Goal: Communication & Community: Answer question/provide support

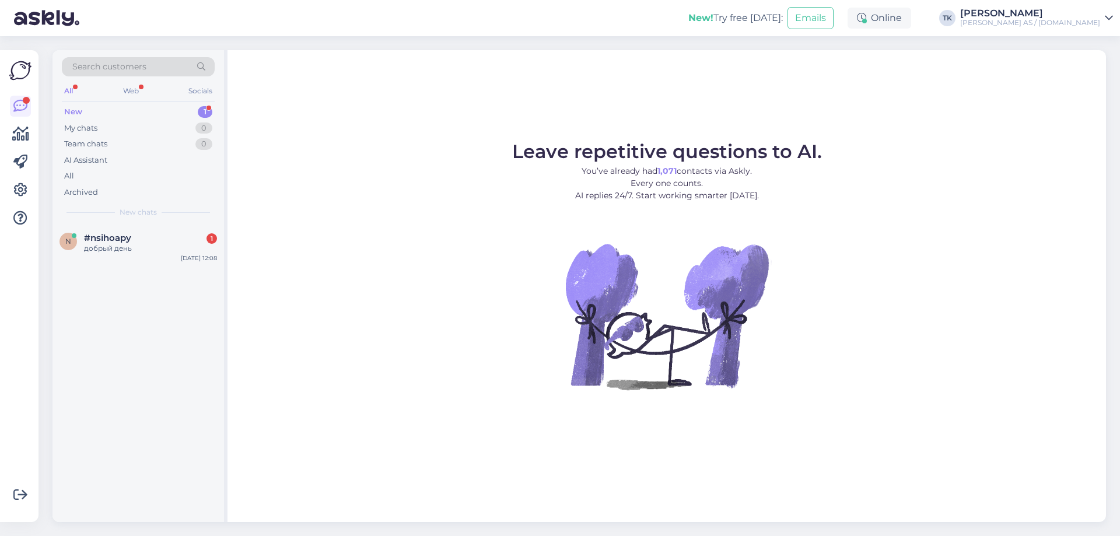
click at [96, 108] on div "New 1" at bounding box center [138, 112] width 153 height 16
click at [125, 247] on div "добрый день" at bounding box center [150, 248] width 133 height 10
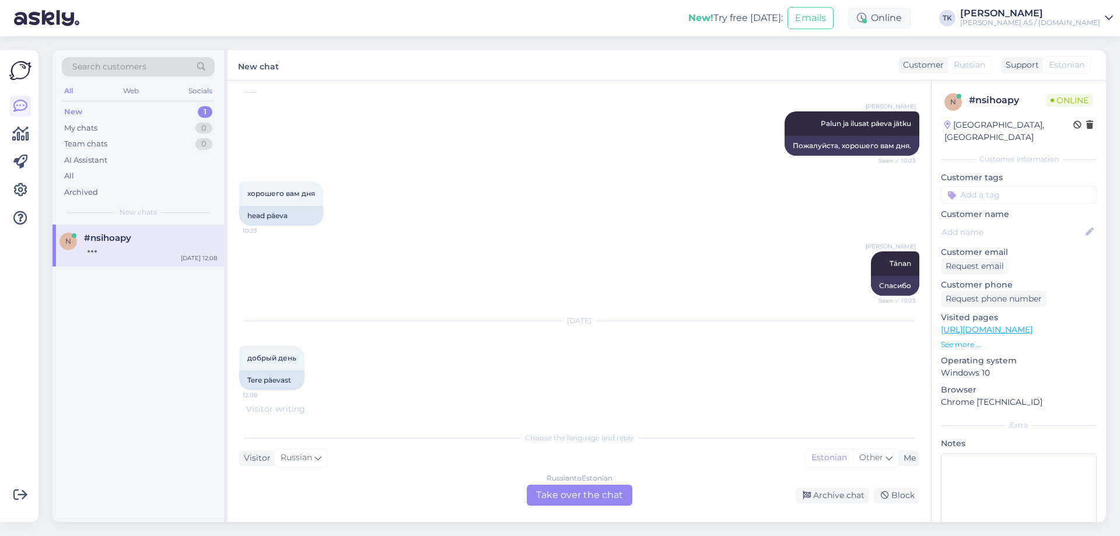
scroll to position [1768, 0]
click at [577, 491] on div "Russian to Estonian Take over the chat" at bounding box center [580, 495] width 106 height 21
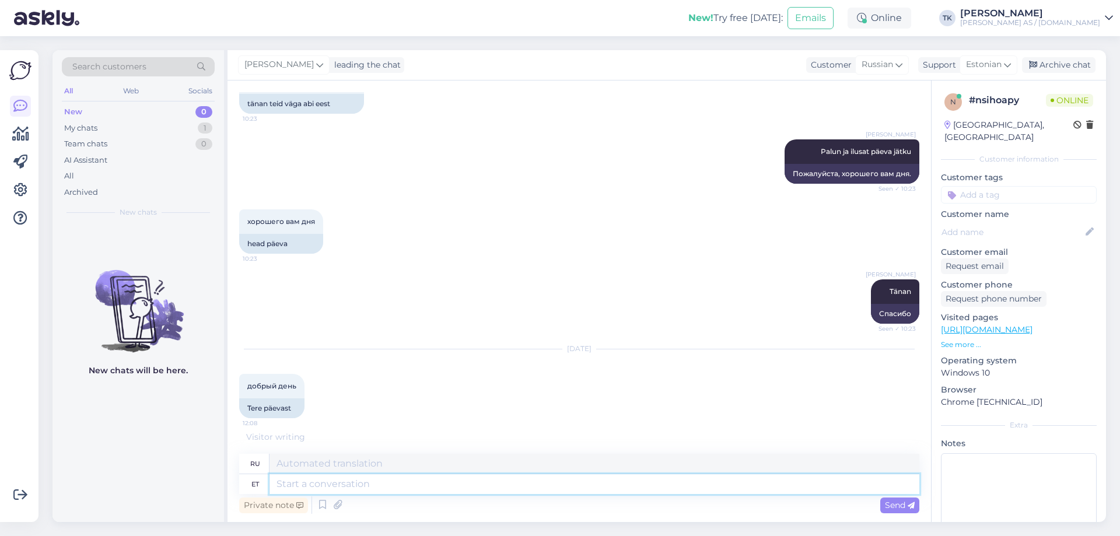
click at [319, 483] on textarea at bounding box center [594, 484] width 650 height 20
type textarea "Tere"
type textarea "Привет"
type textarea "Tere päevast"
type textarea "Добрый день"
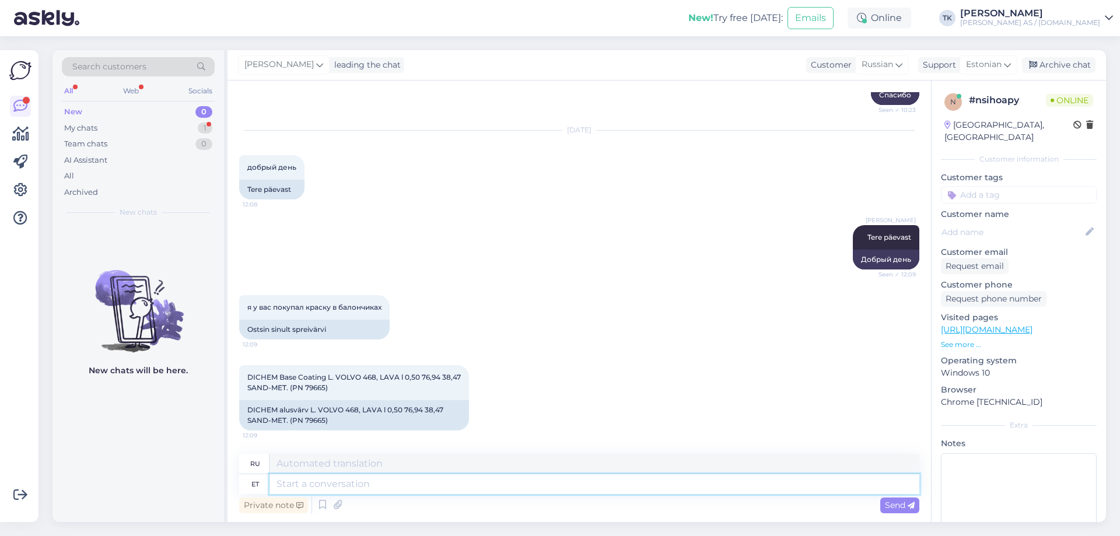
scroll to position [1958, 0]
drag, startPoint x: 336, startPoint y: 377, endPoint x: 375, endPoint y: 376, distance: 39.1
click at [375, 376] on span "DICHEM Base Coating L. VOLVO 468, LAVA l 0,50 76,94 38,47 SAND-MET. (PN 79665)" at bounding box center [353, 382] width 213 height 19
copy span "VOLVO 468"
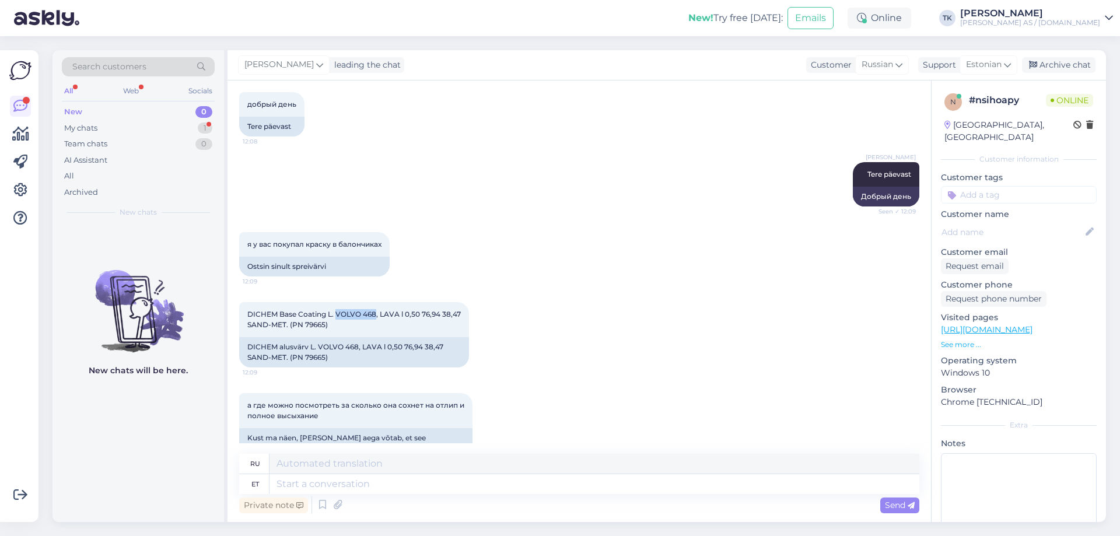
scroll to position [2049, 0]
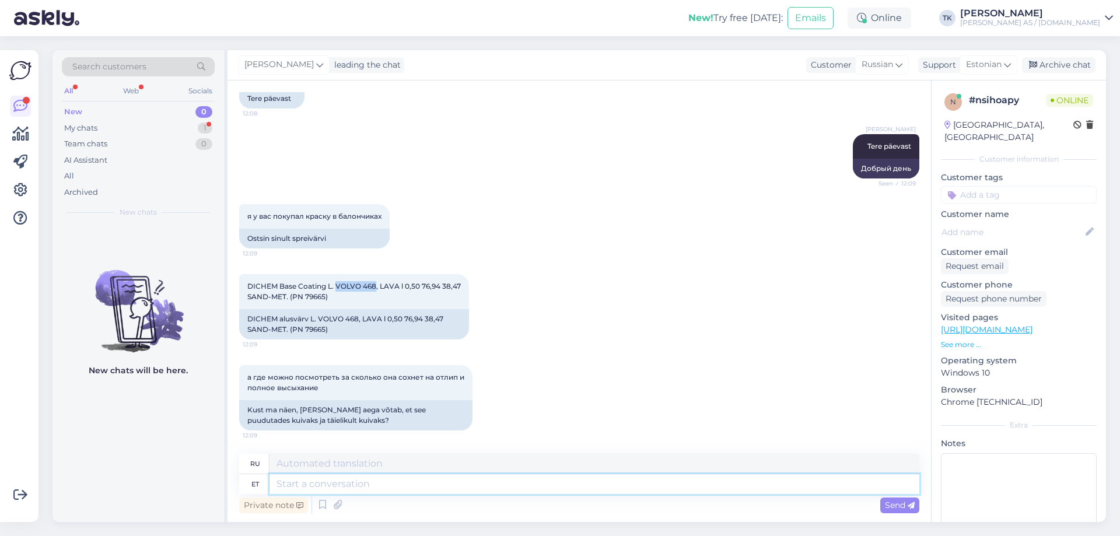
click at [288, 483] on textarea at bounding box center [594, 484] width 650 height 20
type textarea "Puutekuiv"
type textarea "Сухой на ощупь"
type textarea "Puutekuiv (20"
type textarea "Сухой на ощупь ("
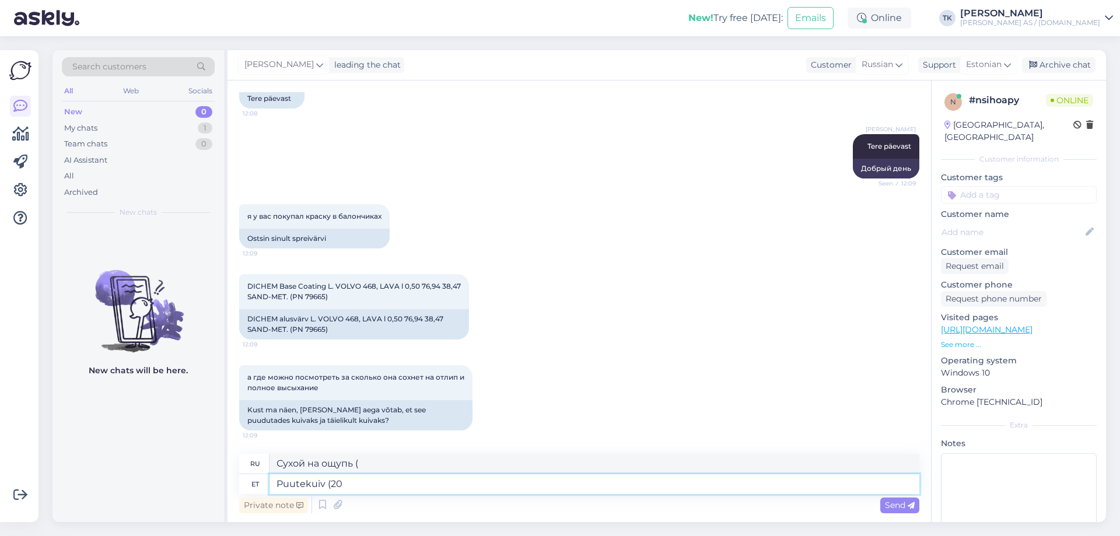
type textarea "Puutekuiv (20 k"
type textarea "Высыхает на ощупь (20"
type textarea "Puutekuiv (20 kraadi"
type textarea "Сухой на ощупь (20 градусов)"
type textarea "Puutekuiv (20 kraadi juures ja"
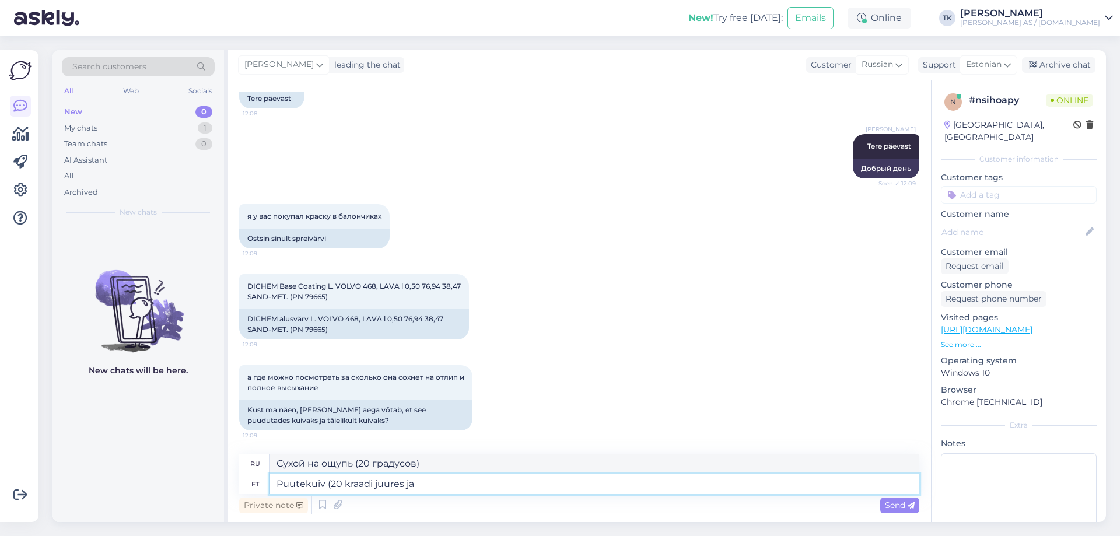
type textarea "Сухой на ощупь (при 20 градусах)"
type textarea "Puutekuiv (20 kraadi juures ja"
type textarea "Сухой на ощупь (при 20 градусах и"
type textarea "Puutekuiv (20 kraadi juures ja õhuniiskus"
type textarea "Сухой на ощупь (при температуре 20 градусов и влажности"
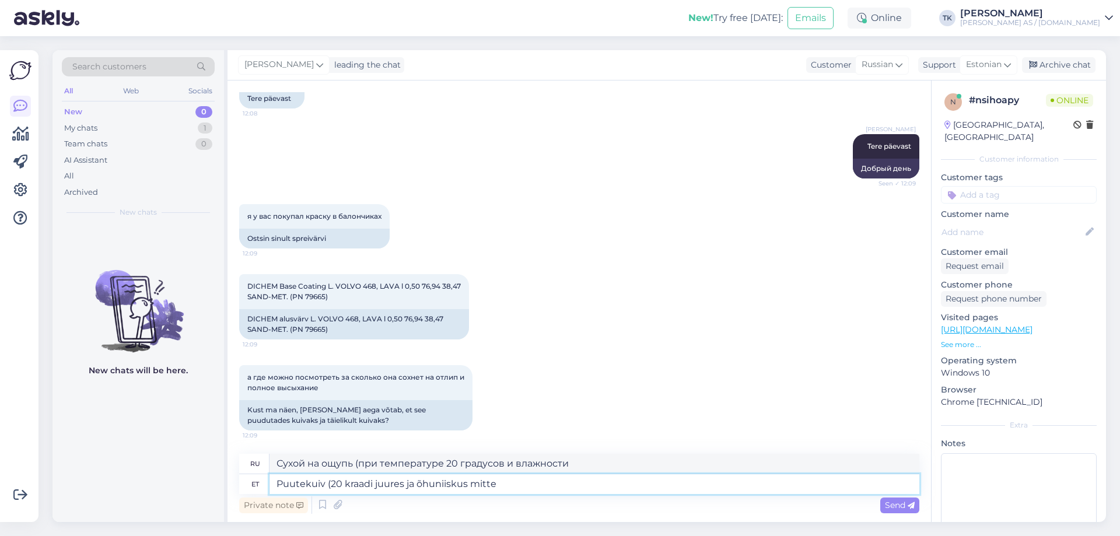
type textarea "Puutekuiv (20 kraadi juures ja õhuniiskus mitte"
type textarea "Сухой на ощупь (при 20 градусах и отсутствии влажности)"
type textarea "Puutekuiv (20 kraadi juures ja õhuniiskus mitte üle 8"
type textarea "Сухой на ощупь (при температуре 20 градусов и влажности не более"
type textarea "Puutekuiv (20 kraadi juures ja õhuniiskus mitte üle 80%)"
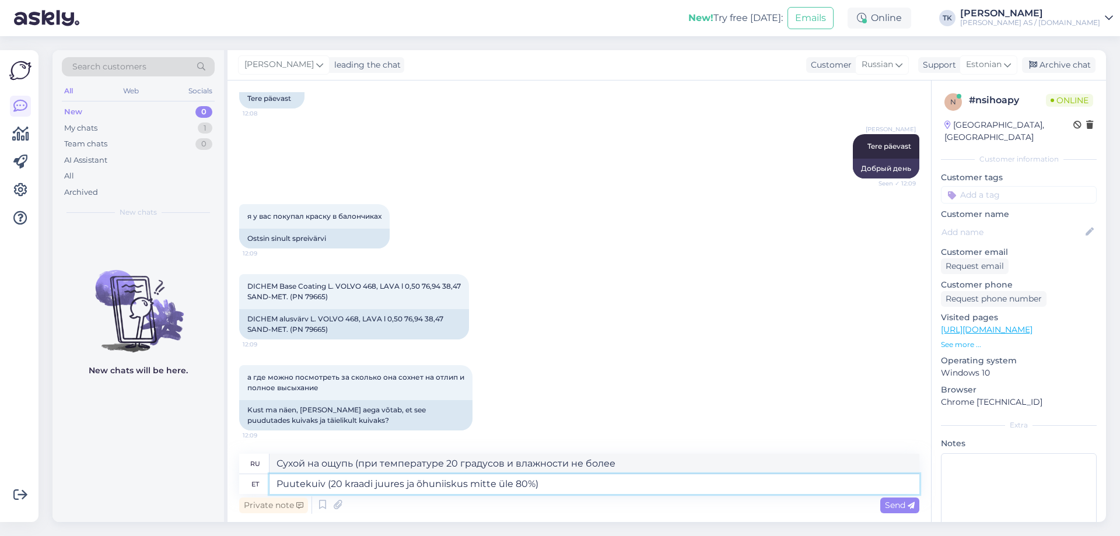
type textarea "Сухой на ощупь (при температуре 20 градусов и влажности не более 80%)."
type textarea "Puutekuiv (20 kraadi juures ja õhuniiskus mitte üle 80%) 30-60"
type textarea "Сухой на ощупь (при 20 градусах и влажности не более 80%) 30-60"
type textarea "Puutekuiv (20 kraadi juures ja õhuniiskus mitte üle 80%) 30-60min"
type textarea "Высыхание на ощупь (при 20 градусах и влажности не более 80%) 30-60мин"
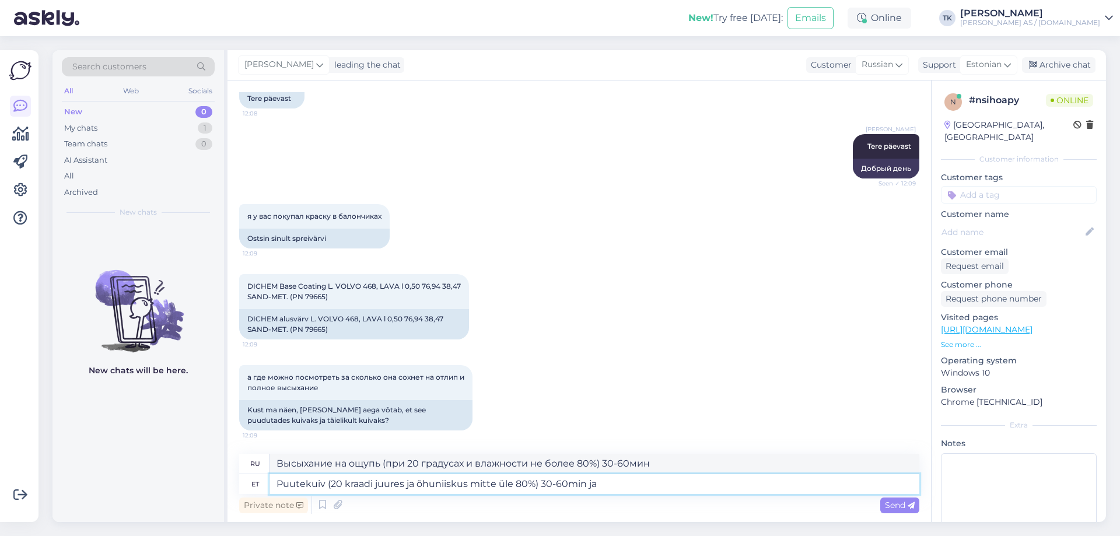
type textarea "Puutekuiv (20 kraadi juures ja õhuniiskus mitte üle 80%) 30-60min ja"
type textarea "Высыхание на ощупь (при 20 градусах и влажности не более 80%) 30-60 мин и"
type textarea "Puutekuiv (20 kraadi juures ja õhuniiskus mitte üle 80%) 30-60min ja läbikuivan…"
type textarea "Высыхание на отлип (при температуре 20 градусов и влажности не более 80%) через…"
type textarea "Puutekuiv (20 kraadi juures ja õhuniiskus mitte üle 80%) 30-60min ja läbikuivan…"
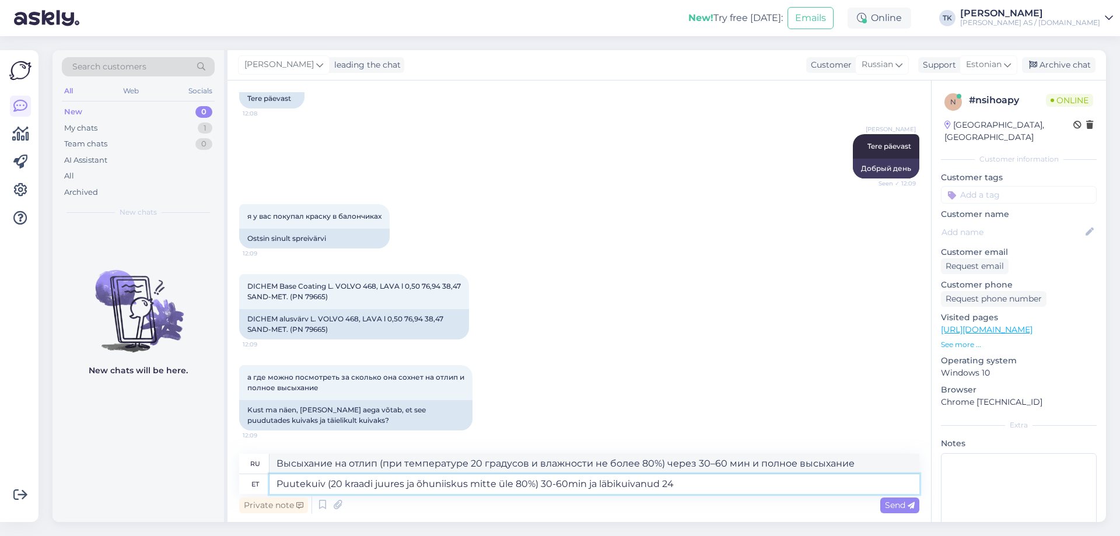
type textarea "Высыхание на ощупь (при температуре 20 градусов и влажности не более 80%) через…"
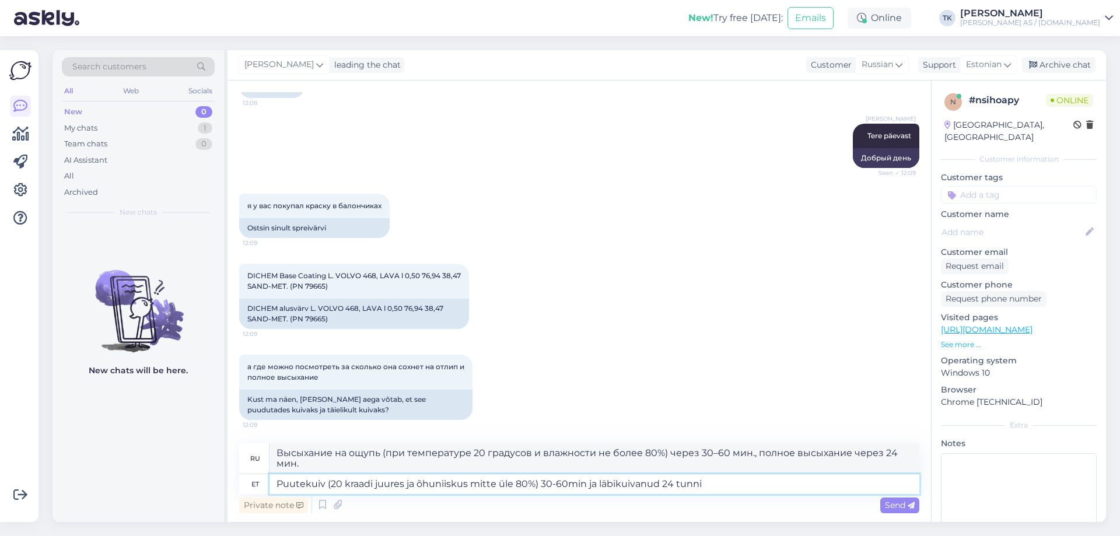
type textarea "Puutekuiv (20 kraadi juures ja õhuniiskus mitte üle 80%) 30-60min ja läbikuivan…"
type textarea "Высыхание на отлип (при температуре 20 градусов и влажности не более 80%) через…"
type textarea "Puutekuiv (20 kraadi juures ja õhuniiskus mitte üle 80%) 30-60min ja läbikuivan…"
type textarea "Высыхание на отлип (при температуре 20 градусов и влажности не более 80%) через…"
type textarea "Puutekuiv (20 kraadi juures ja õhuniiskus mitte üle 80%) 30-60min ja läbikuivan…"
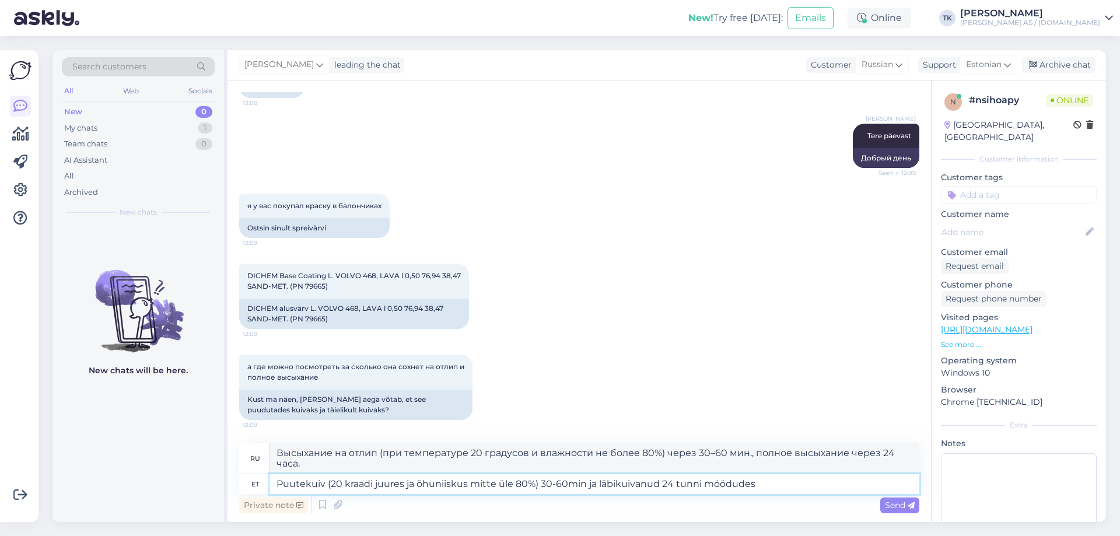
type textarea "Высыхает на ощупь (при температуре 20 градусов и влажности не более 80%) через …"
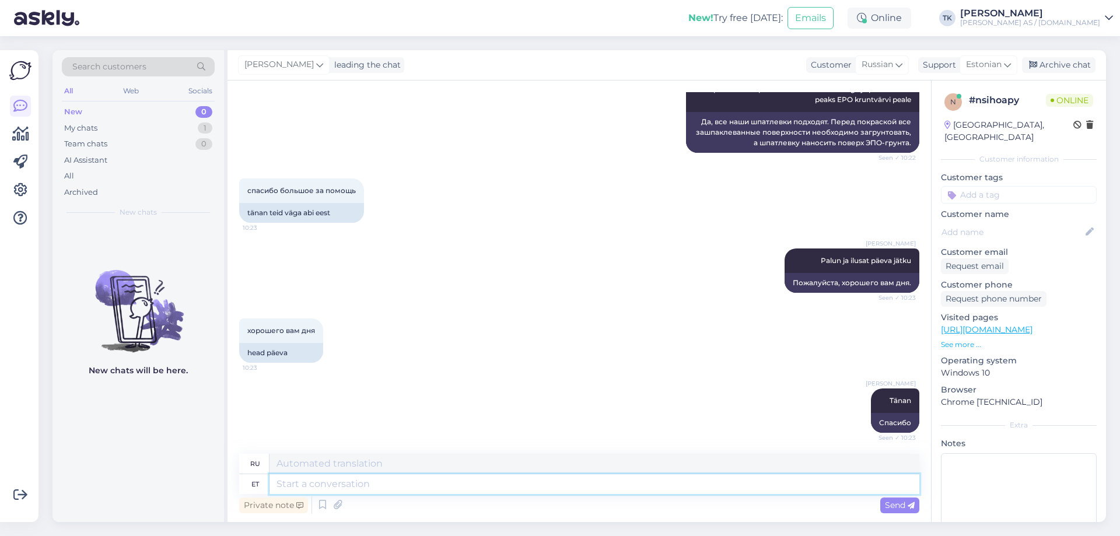
scroll to position [2151, 0]
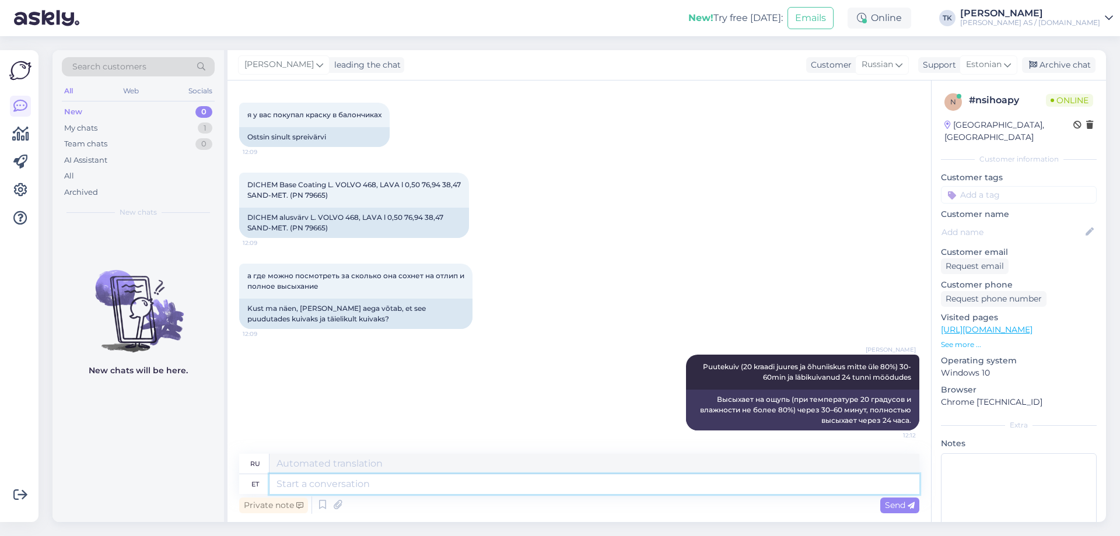
click at [322, 485] on textarea at bounding box center [594, 484] width 650 height 20
type textarea "Vab"
type textarea "Бесплатно"
type textarea "Vabandust -"
type textarea "Извини -"
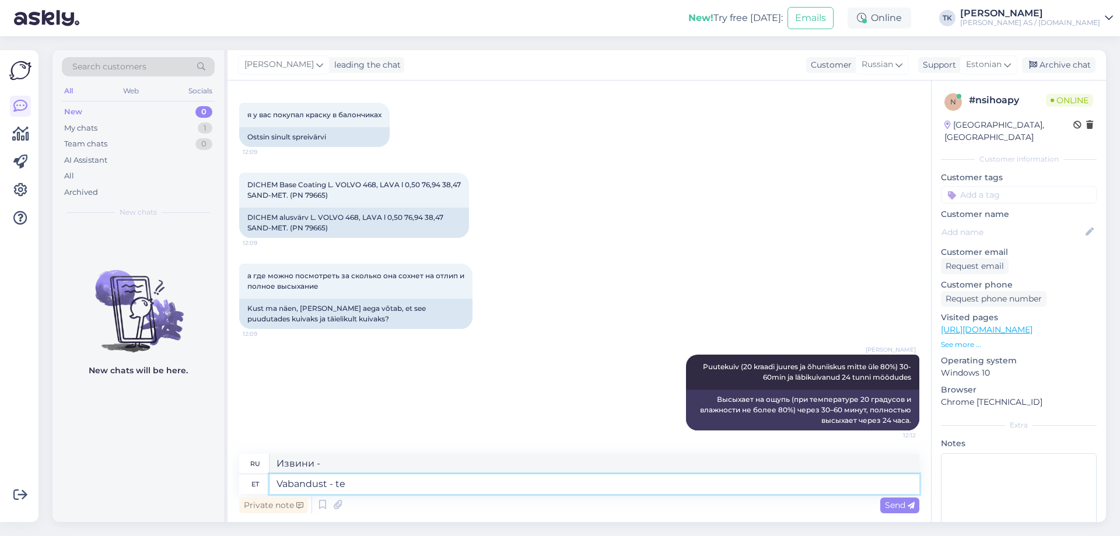
type textarea "Vabandust - te"
type textarea "Извините - вы"
type textarea "Vabandust - te ostsite"
type textarea "Извините - вы купили"
type textarea "Vabandust - te ostsite lakialuse vä"
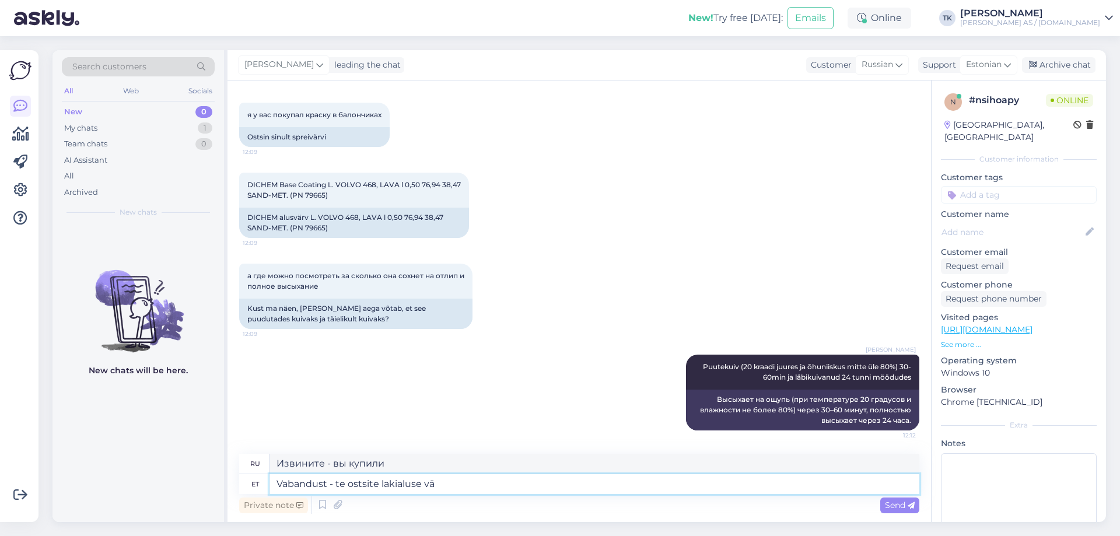
type textarea "Извините, вы купили базовое покрытие."
type textarea "Vabandust - te ostsite lakialuse värvi"
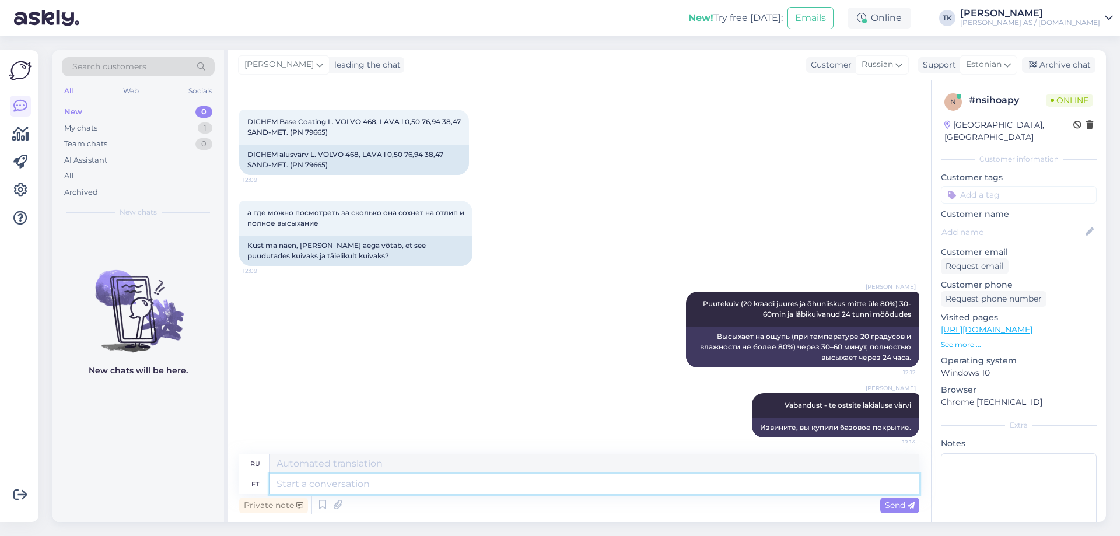
scroll to position [2221, 0]
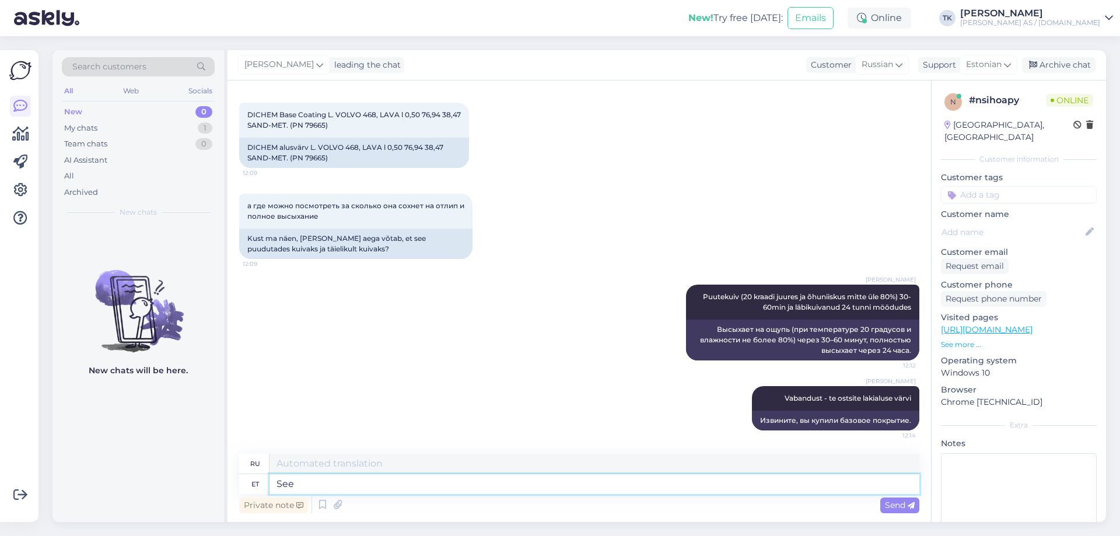
type textarea "See"
type textarea "Этот"
type textarea "See tuleb"
type textarea "Это приходит"
type textarea "See tuleb üle l"
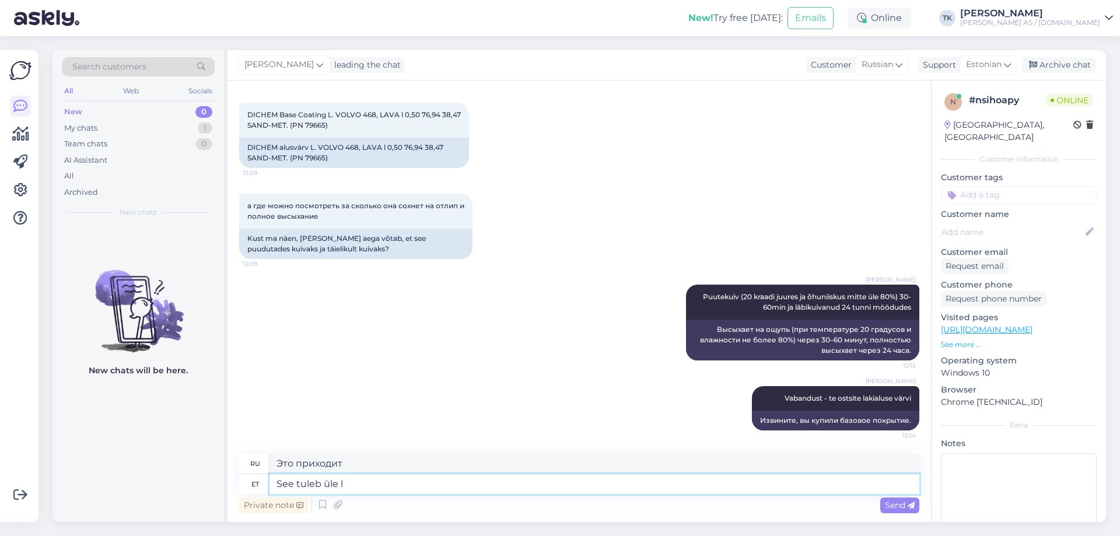
type textarea "Это пройдёт."
type textarea "See tuleb üle lakkida"
type textarea "Его нужно покрыть лаком."
type textarea "See tuleb üle lakkida kohe,"
type textarea "Это нужно немедленно покрыть лаком,"
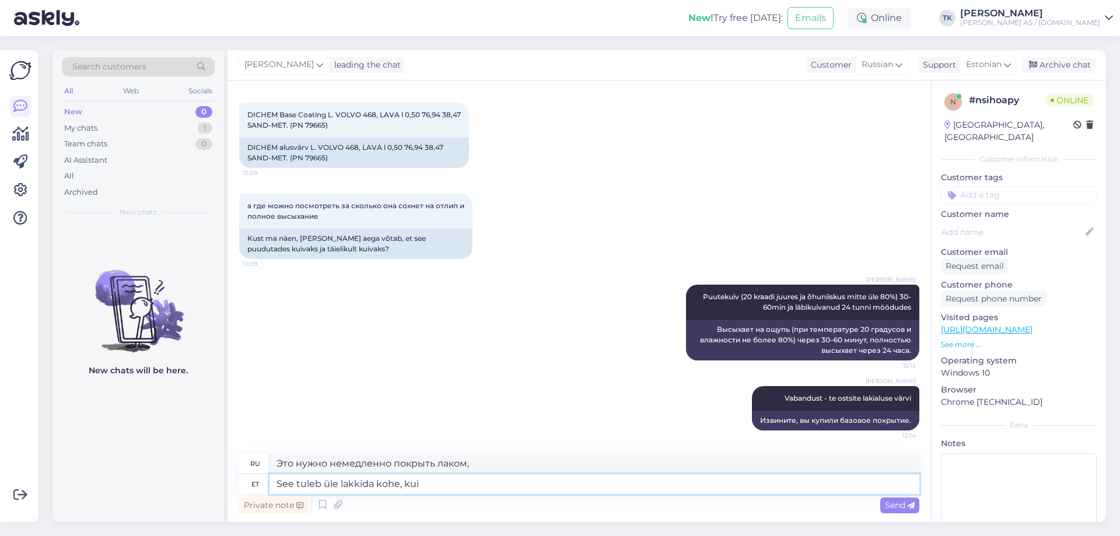
type textarea "See tuleb üle lakkida kohe, kui"
type textarea "Его нужно покрыть лаком как можно скорее."
type textarea "See tuleb üle lakkida kohe, kui on k"
type textarea "Его нужно покрыть лаком сразу же, как только он будет готов."
type textarea "See tuleb üle lakkida kohe, kui on kuvanud"
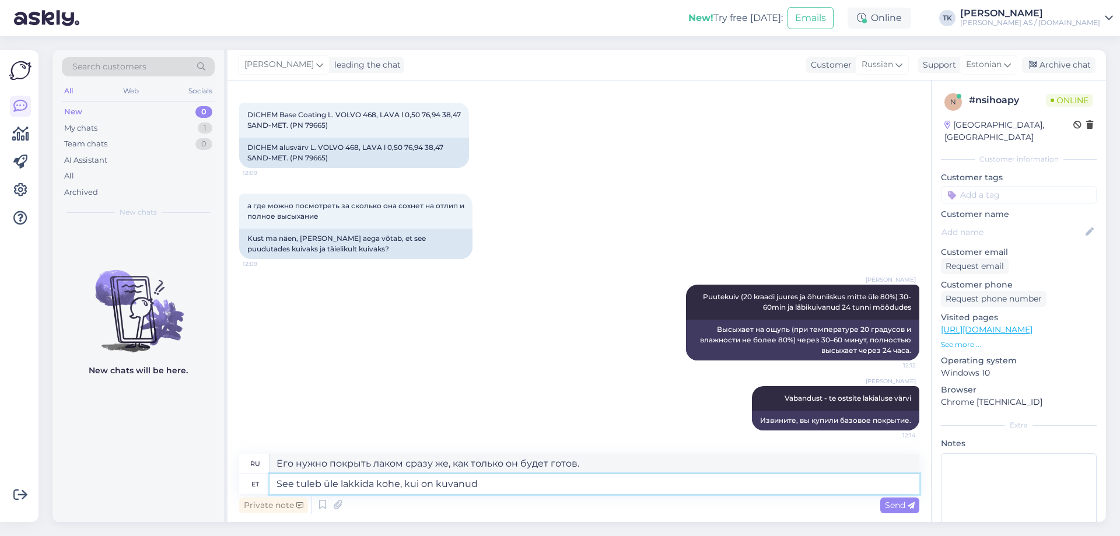
type textarea "Его необходимо покрыть лаком сразу же после появления."
type textarea "See tuleb üle lakkida kohe, kui on kuvanud täiesti"
type textarea "После полного высыхания его необходимо покрыть лаком."
type textarea "See tuleb üle lakkida kohe, kui on kuvanud täiesti matiks"
type textarea "Как только поверхность станет полностью матовой, ее необходимо покрыть лаком."
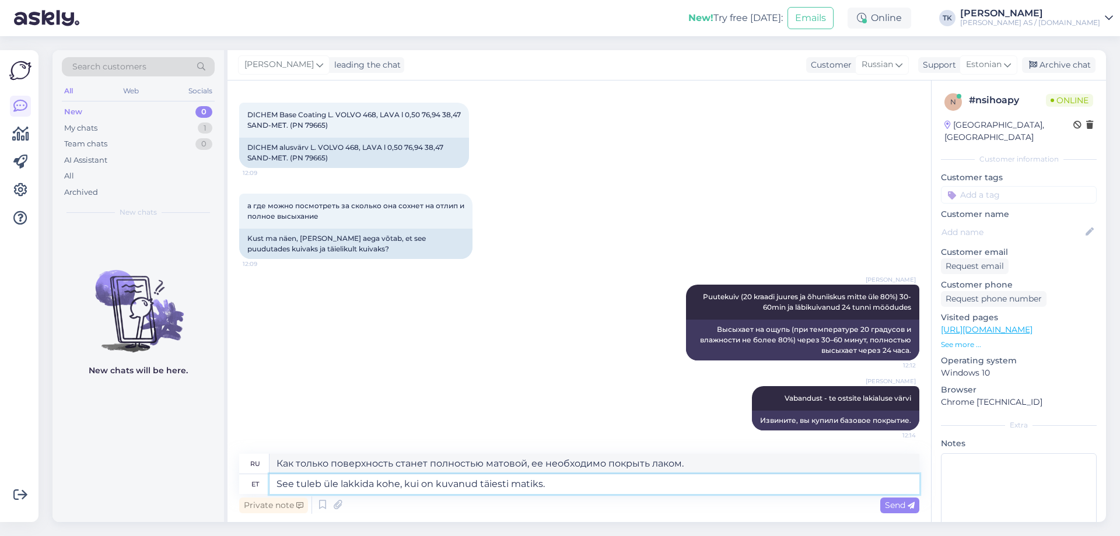
type textarea "See tuleb üle lakkida kohe, kui on kuvanud täiesti matiks."
type textarea "Как только поверхность станет полностью матовой, ее следует покрыть лаком."
type textarea "See tuleb üle lakkida kohe, kui on kuvanud täiesti matiks. 20"
type textarea "Как только он станет полностью матовым, его необходимо покрыть лаком. 20"
type textarea "See tuleb üle lakkida kohe, kui on kuvanud täiesti matiks. 20 kraadi j"
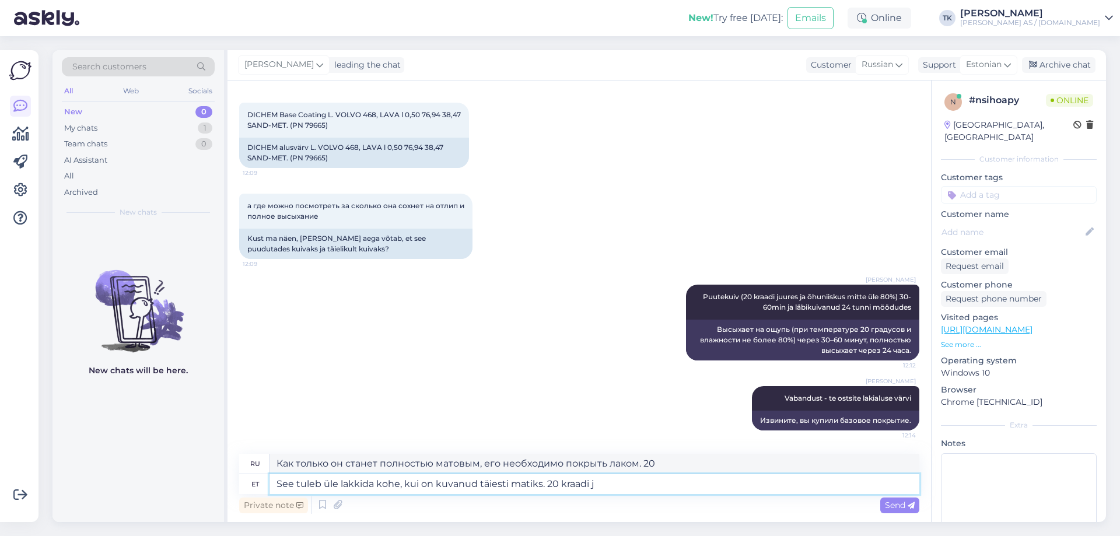
type textarea "Лакировать нужно сразу, как только он станет полностью матовым. 20 градусов."
type textarea "See tuleb üle lakkida kohe, kui on kuvanud täiesti matiks. 20 kraadi juures"
type textarea "Лакировать следует сразу же, как только он станет полностью матовым. При темпер…"
type textarea "See tuleb üle lakkida kohe, kui on kuvanud täiesti matiks. 20 kraadi juures võt…"
type textarea "Лакировать нужно сразу, как только он станет совершенно матовым. При температур…"
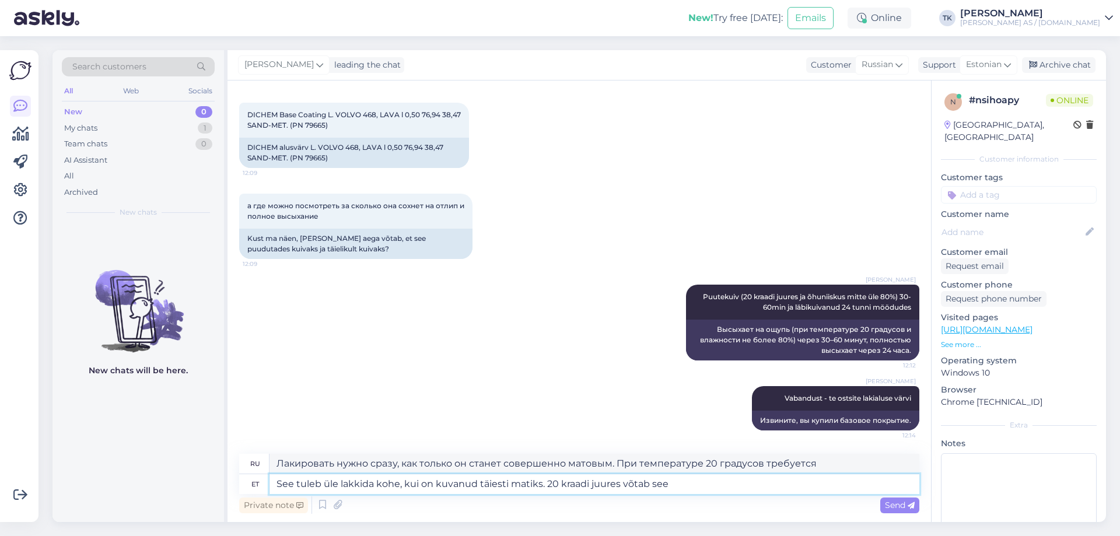
type textarea "See tuleb üle lakkida kohe, kui on kuvanud täiesti matiks. 20 kraadi juures võt…"
type textarea "Лакировать следует сразу, как только он станет совершенно матовым. При температ…"
type textarea "See tuleb üle lakkida kohe, kui on kuvanud täiesti matiks. 20 kraadi juures võt…"
type textarea "Лакировать нужно сразу, как только он станет полностью матовым. При 20 градусах…"
type textarea "See tuleb üle lakkida kohe, kui on kuvanud täiesti matiks. 20 kraadi juures võt…"
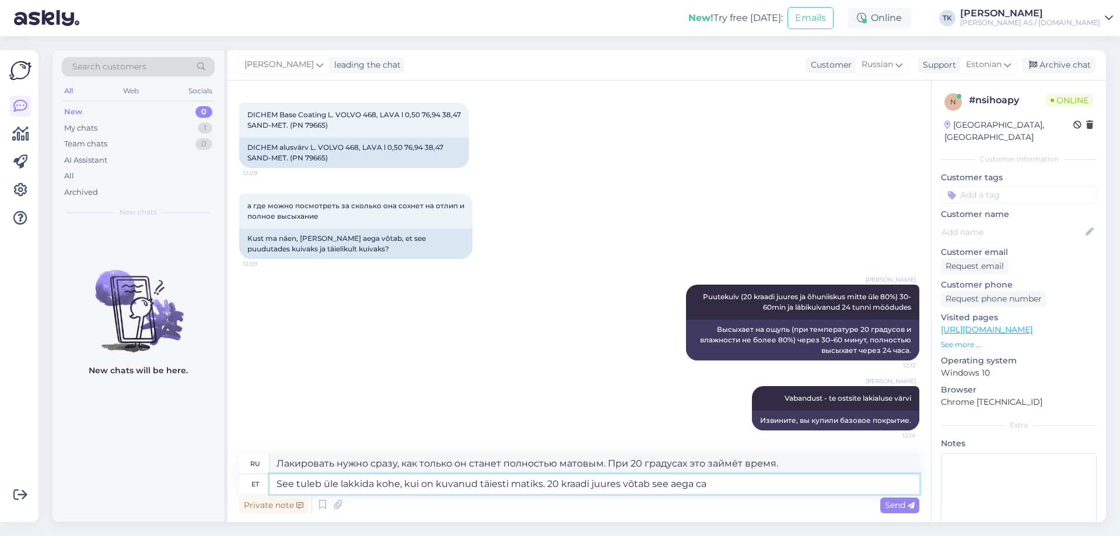
type textarea "Лакировать следует сразу, как только поверхность станет полностью матовой. При …"
type textarea "See tuleb üle lakkida kohe, kui on kuvanud täiesti matiks. 20 kraadi juures võt…"
type textarea "Лакировать нужно сразу, как только он станет совершенно матовым. При температур…"
type textarea "See tuleb üle lakkida kohe, kui on kuvanud täiesti matiks. 20 kraadi juures võt…"
type textarea "Лакировать следует сразу, как только он станет полностью матовым. При температу…"
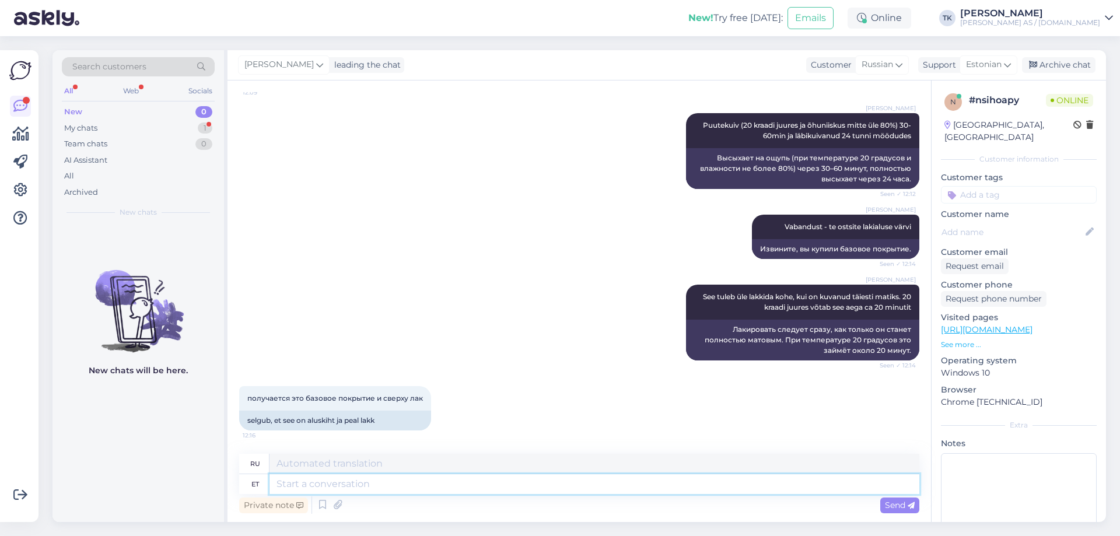
scroll to position [2392, 0]
click at [285, 482] on textarea at bounding box center [594, 484] width 650 height 20
type textarea "Jah"
type textarea "Да"
type textarea "[PERSON_NAME]"
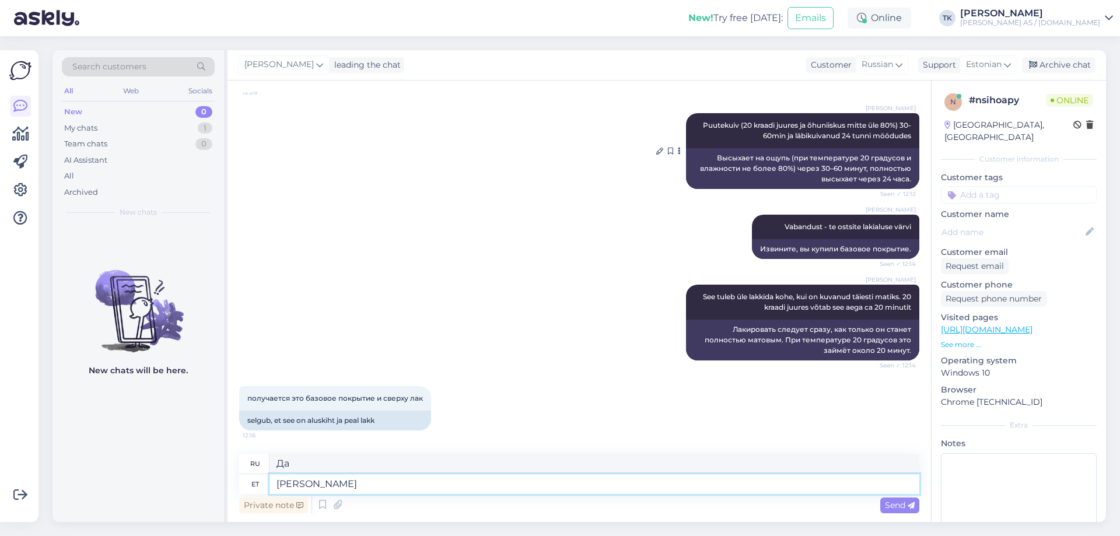
type textarea "Да, ты"
type textarea "Jah Teie ostsite"
type textarea "Да, вы его купили."
type textarea "Jah Teie ostsite lakialuse"
type textarea "Да, вы купили базовое покрытие."
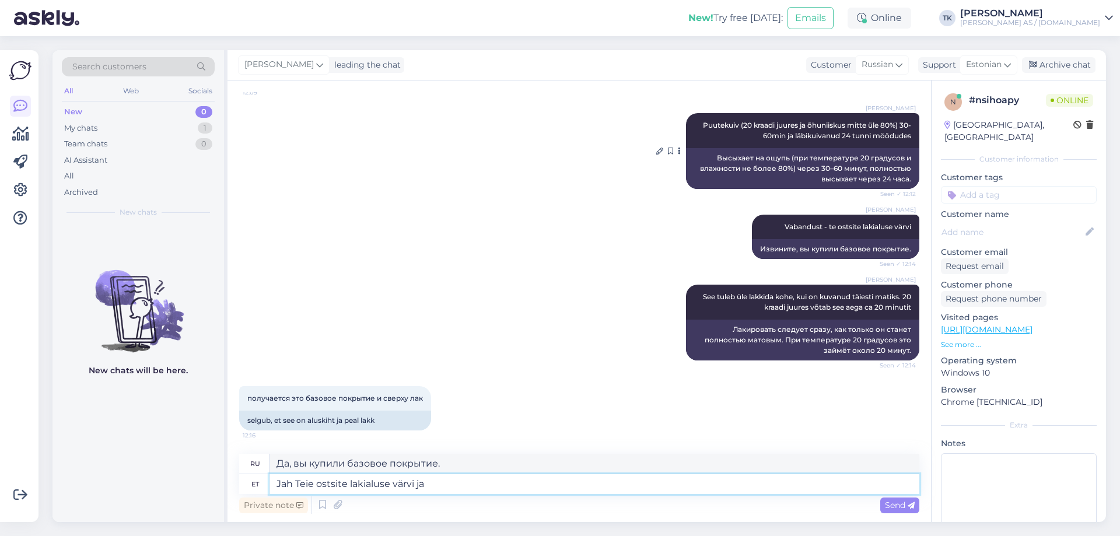
type textarea "Jah Teie ostsite lakialuse värvi ja s"
type textarea "Да, вы купили базовое покрытие и"
type textarea "Jah Teie ostsite lakialuse värvi ja see"
type textarea "Да, вы купили базовое покрытие и оно"
type textarea "Jah Teie ostsite lakialuse värvi ja see kaetakse"
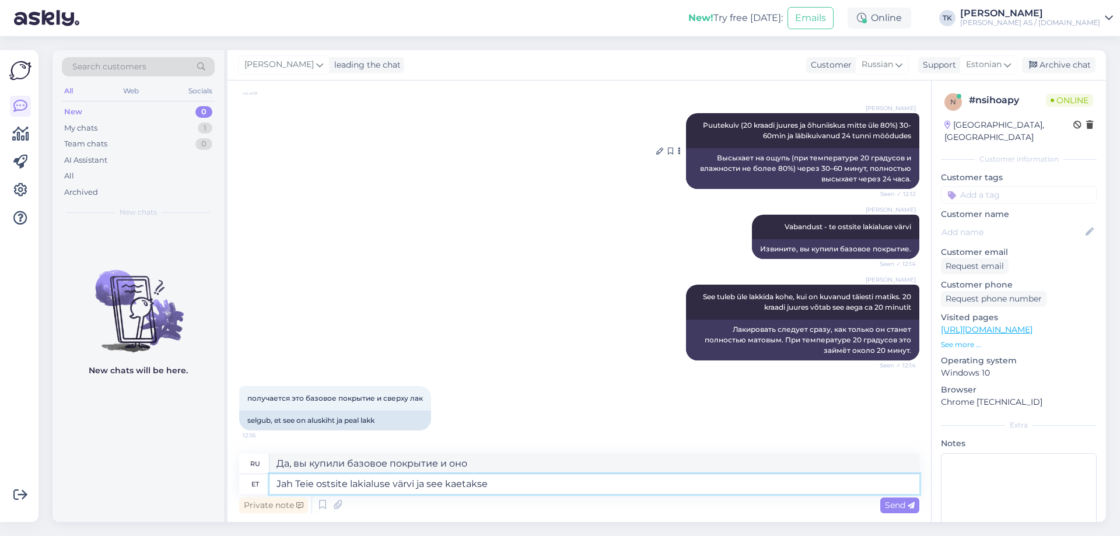
type textarea "Да, вы купили базовое покрытие, и оно будет покрыто."
type textarea "Jah Teie ostsite lakialuse värvi ja see kaetakse lakiga"
type textarea "Да, вы купили базовое покрытие и оно будет покрыто лаком."
type textarea "Jah Teie ostsite lakialuse värvi ja see kaetakse lakiga kohe"
type textarea "Да, вы купили базовое покрытие и оно будет сразу покрыто лаком."
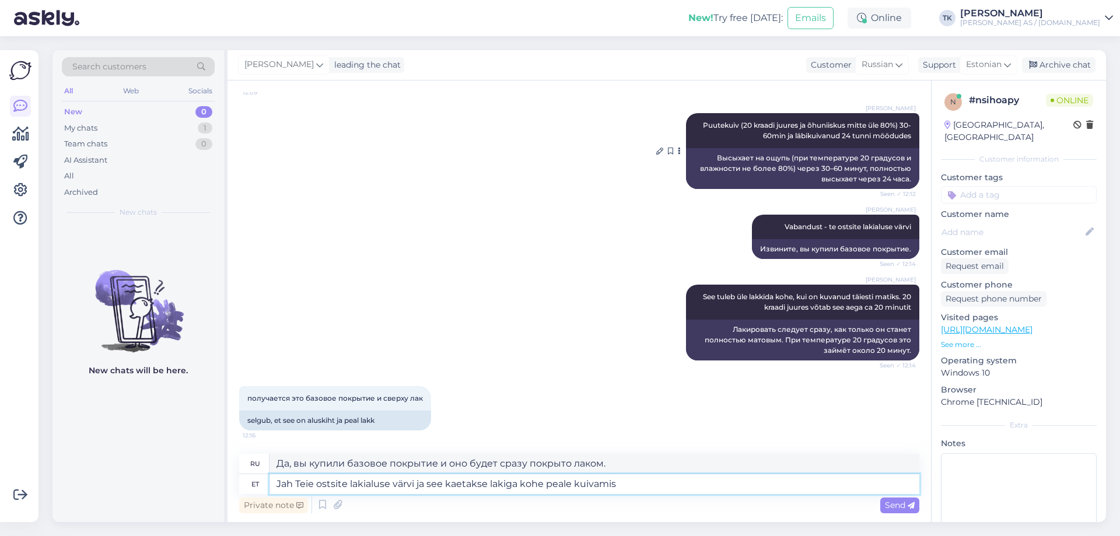
type textarea "Jah Teie ostsite lakialuse värvi ja see kaetakse lakiga kohe peale kuivamist"
type textarea "Да, вы купили базовый слой, и после высыхания он сразу же покрывается лаком."
type textarea "Jah Teie ostsite lakialuse värvi ja see kaetakse lakiga kohe peale kuivamist (20"
type textarea "Да, вы купили базовый слой и он будет покрыт лаком сразу после высыхания (20"
type textarea "Jah Teie ostsite lakialuse värvi ja see kaetakse lakiga kohe peale kuivamist (2…"
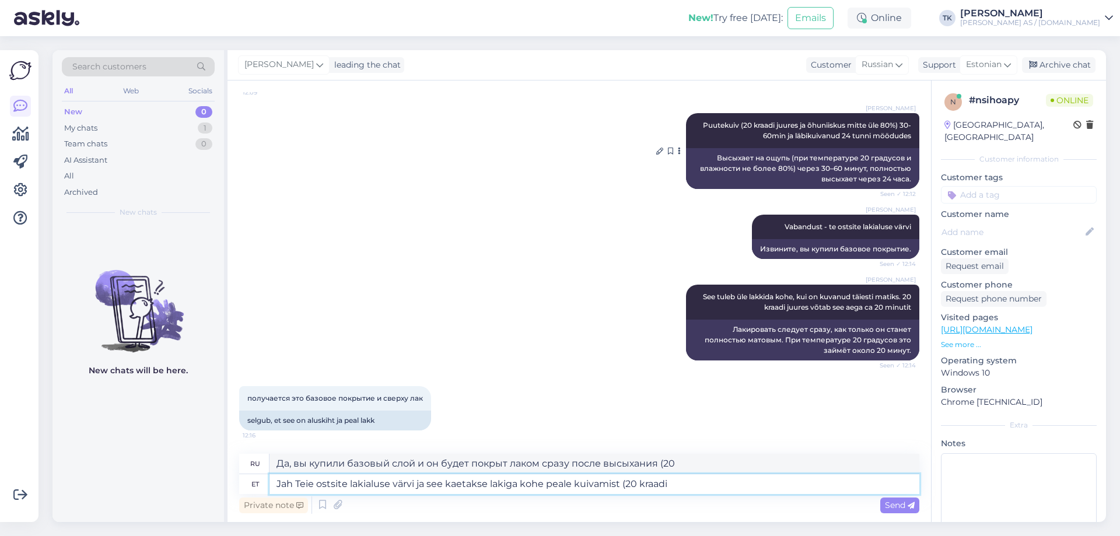
type textarea "Да, вы купили базовый слой и он будет покрыт лаком сразу после высыхания (20 гр…"
type textarea "Jah Teie ostsite lakialuse värvi ja see kaetakse lakiga kohe peale kuivamist (2…"
type textarea "Да, вы купили базовый слой и он сразу после высыхания (при 20 градусах) покрыва…"
type textarea "Jah Teie ostsite lakialuse värvi ja see kaetakse lakiga kohe peale kuivamist (2…"
type textarea "Да, вы купили базовый слой краски и он сразу после высыхания (при температуре о…"
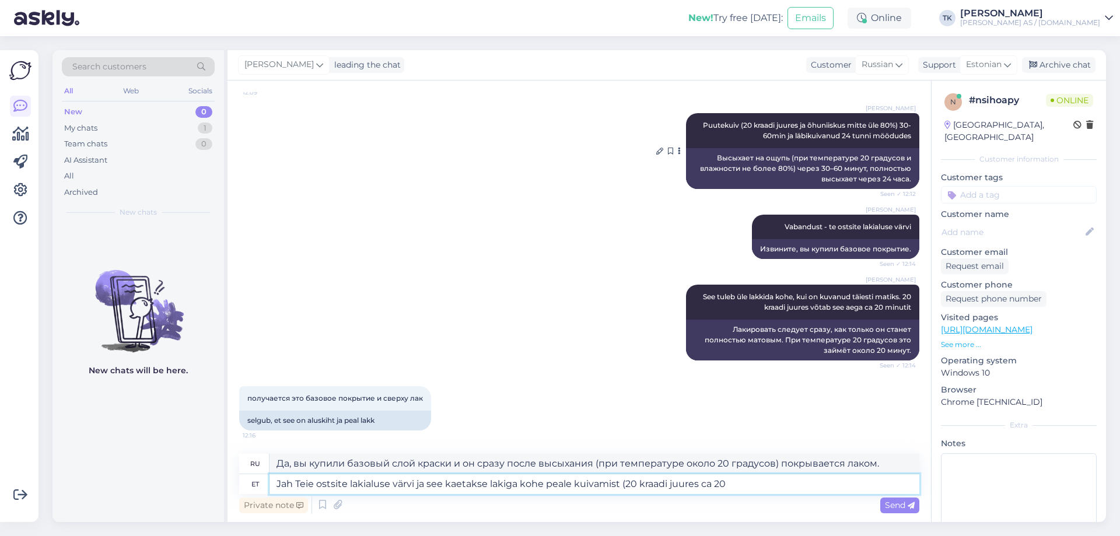
type textarea "Jah Teie ostsite lakialuse värvi ja see kaetakse lakiga kohe peale kuivamist (2…"
type textarea "Да, вы купили базовый слой и он сразу после высыхания (при 20 градусах примерно…"
type textarea "Jah Teie ostsite lakialuse värvi ja see kaetakse lakiga kohe peale kuivamist (2…"
type textarea "Да, вы купили базовый слой и он сразу после высыхания (примерно 20 минут при 20…"
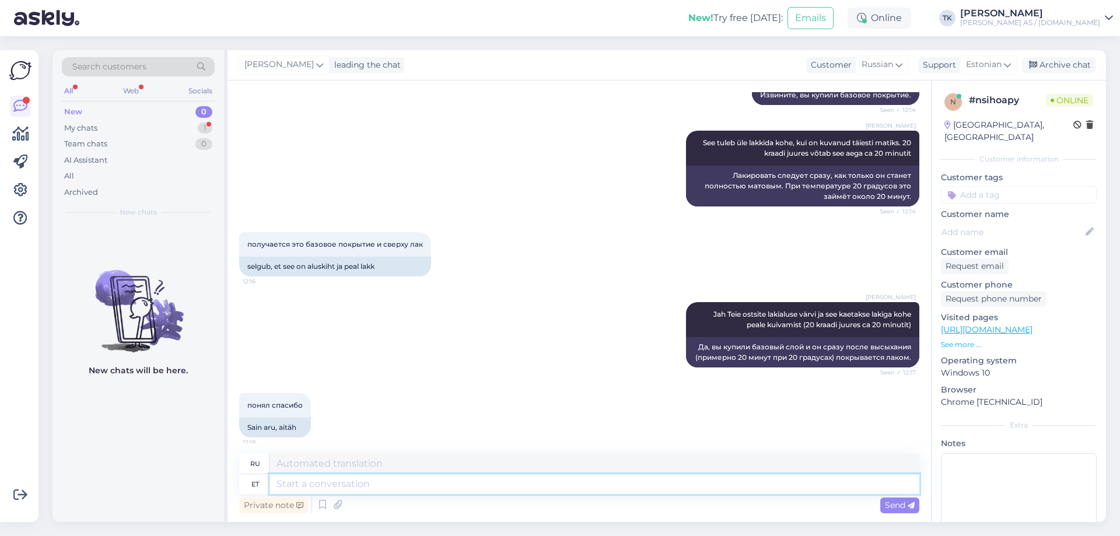
scroll to position [2553, 0]
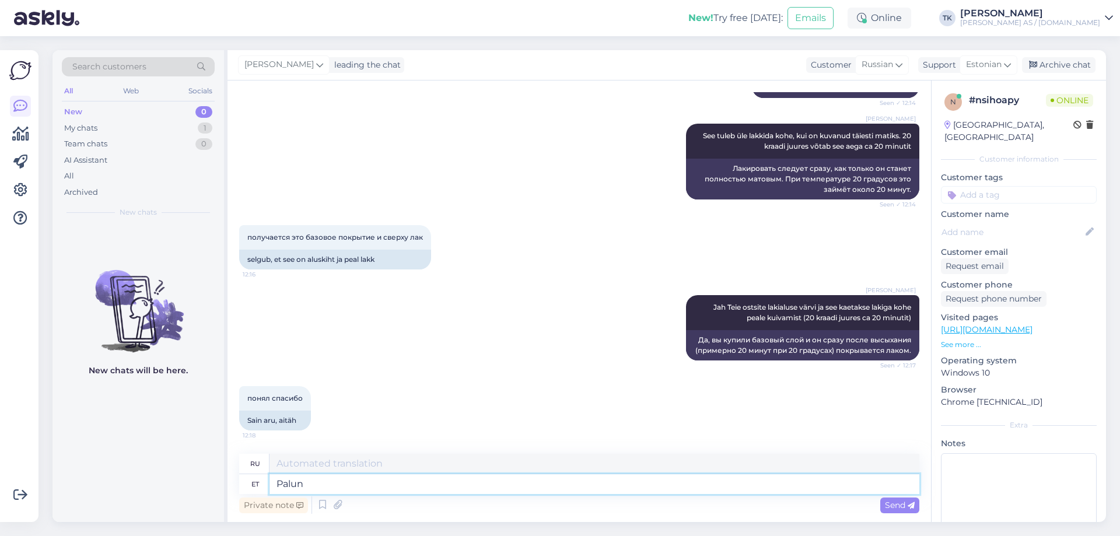
type textarea "Palun"
type textarea "Пожалуйста"
type textarea "Palun ja"
type textarea "Пожалуйста [PERSON_NAME]"
type textarea "Palun ja ilusat"
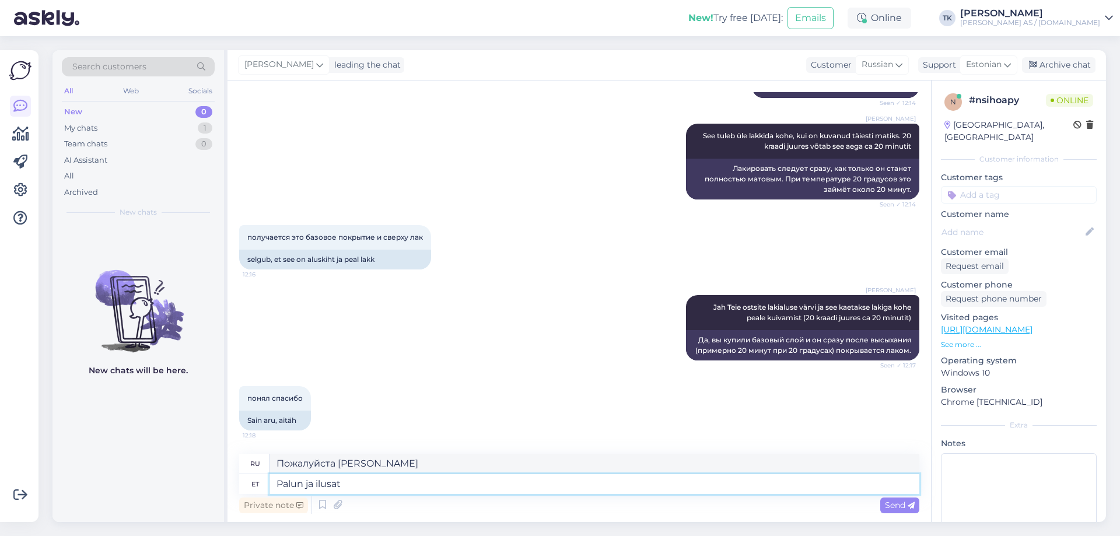
type textarea "Пожалуйста и красиво"
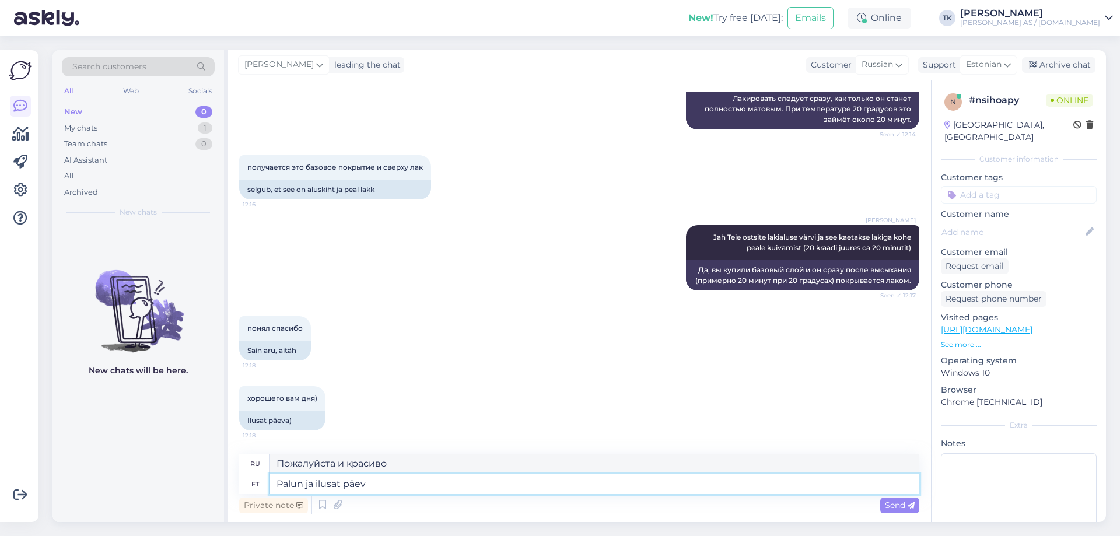
type textarea "Palun ja ilusat päeva"
type textarea "Пожалуйста, и хорошего вам дня."
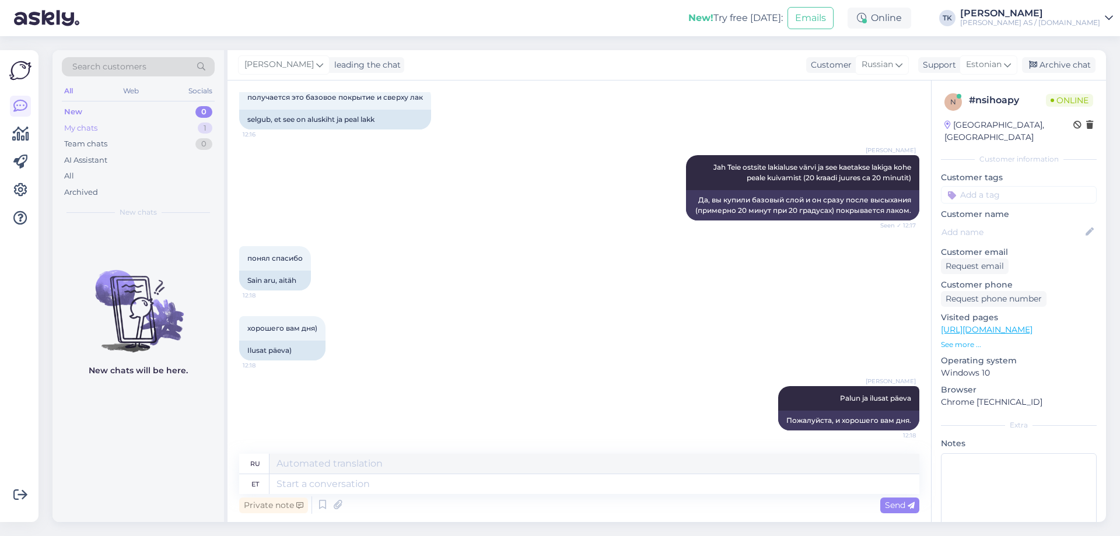
click at [90, 130] on div "My chats" at bounding box center [80, 128] width 33 height 12
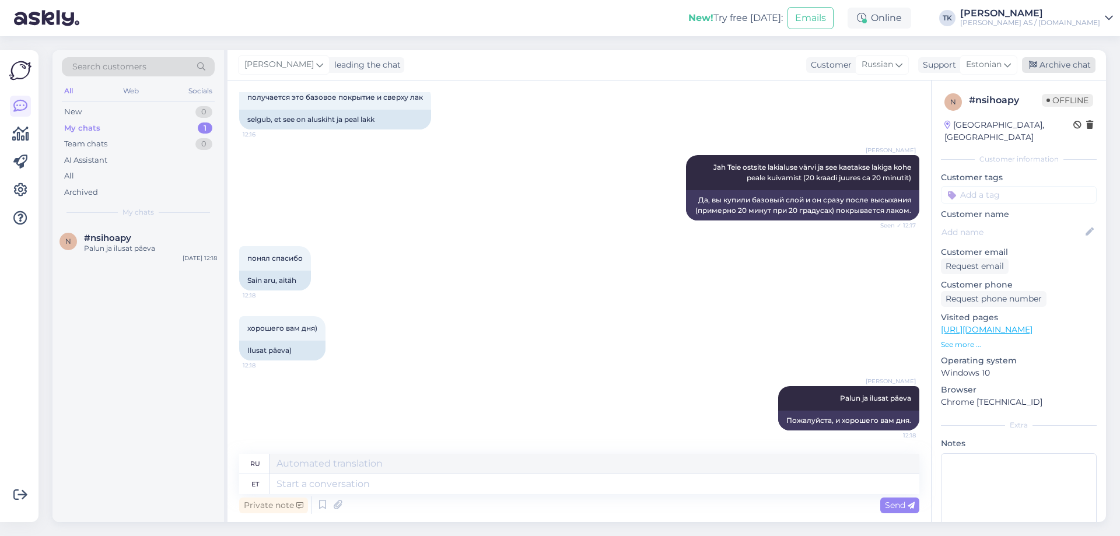
click at [1079, 60] on div "Archive chat" at bounding box center [1058, 65] width 73 height 16
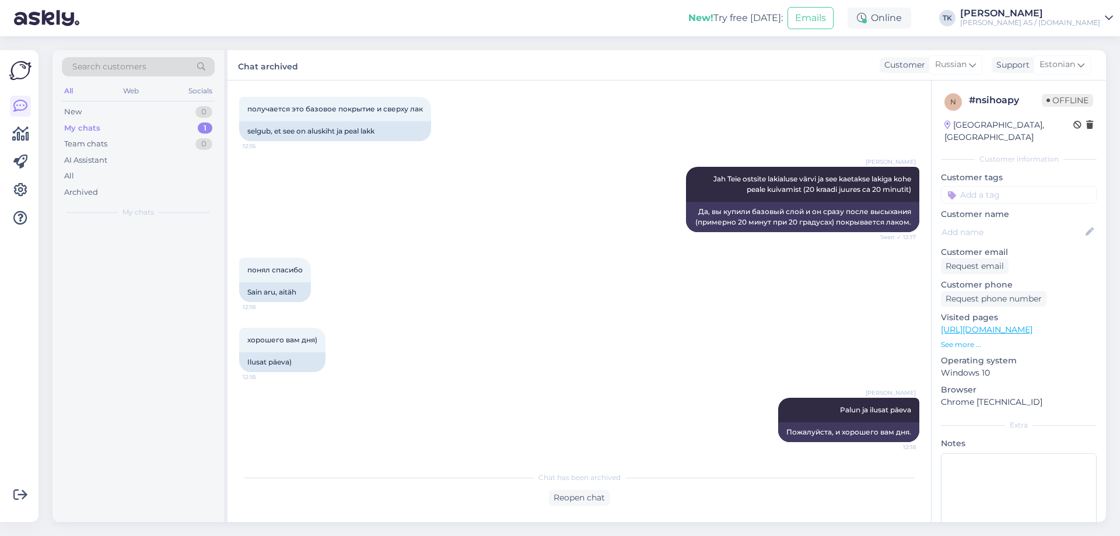
scroll to position [2682, 0]
